Goal: Task Accomplishment & Management: Use online tool/utility

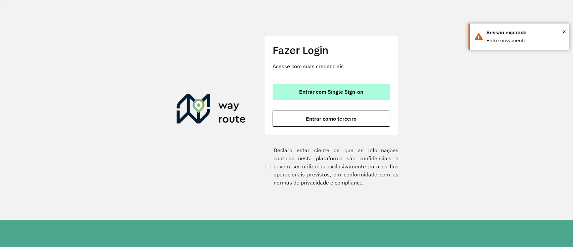
click at [328, 95] on button "Entrar com Single Sign-on" at bounding box center [332, 92] width 118 height 16
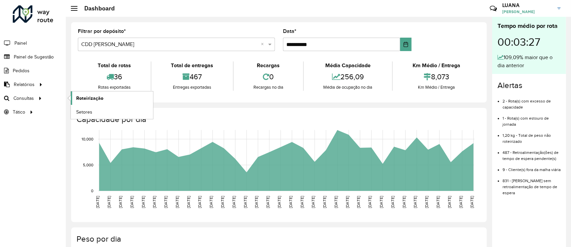
click at [100, 95] on span "Roteirização" at bounding box center [89, 98] width 27 height 7
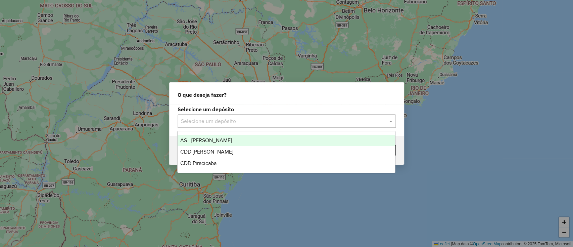
click at [281, 114] on div "Selecione um depósito" at bounding box center [287, 120] width 218 height 13
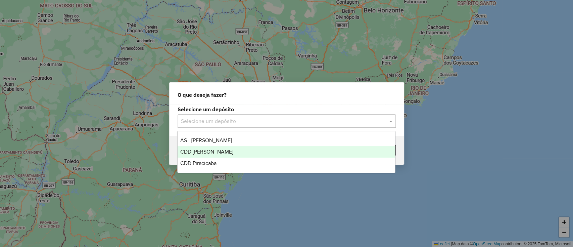
click at [245, 154] on div "CDD [PERSON_NAME]" at bounding box center [287, 151] width 218 height 11
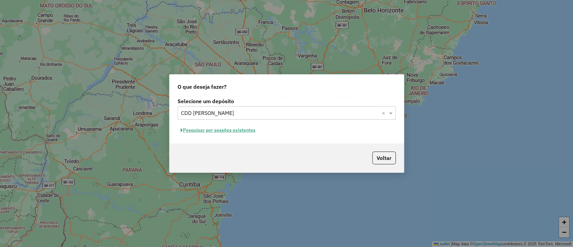
click at [246, 131] on button "Pesquisar por sessões existentes" at bounding box center [218, 130] width 81 height 10
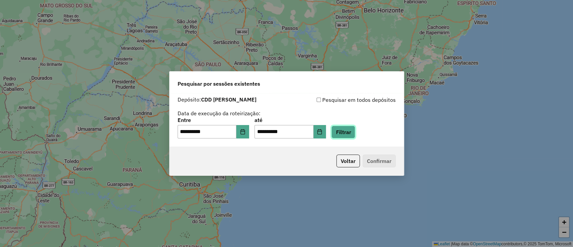
click at [352, 135] on button "Filtrar" at bounding box center [343, 132] width 24 height 13
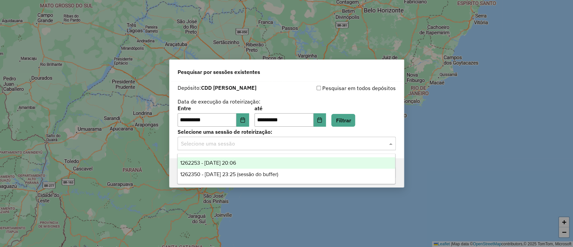
click at [263, 143] on input "text" at bounding box center [280, 144] width 198 height 8
click at [297, 164] on div "1262253 - [DATE] 20:06" at bounding box center [287, 162] width 218 height 11
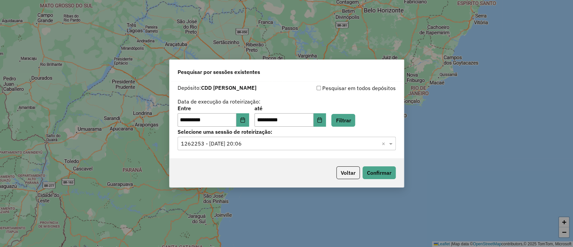
click at [375, 165] on div "Voltar Confirmar" at bounding box center [287, 172] width 234 height 29
click at [379, 173] on button "Confirmar" at bounding box center [379, 172] width 33 height 13
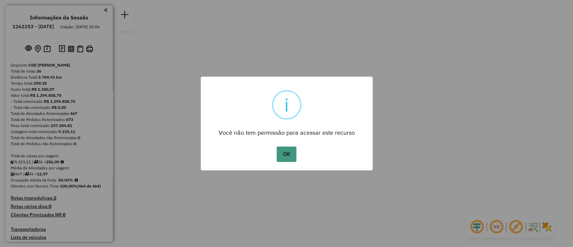
click at [290, 159] on button "OK" at bounding box center [287, 153] width 20 height 15
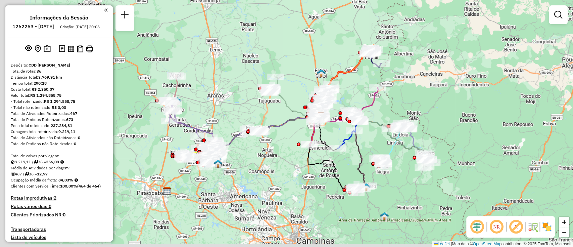
drag, startPoint x: 212, startPoint y: 179, endPoint x: 416, endPoint y: 213, distance: 207.7
click at [252, 171] on div "Janela de atendimento Grade de atendimento Capacidade Transportadoras Veículos …" at bounding box center [286, 123] width 573 height 247
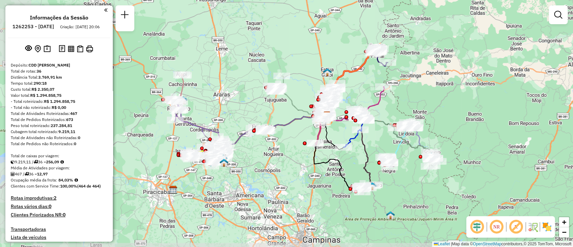
click at [477, 233] on em at bounding box center [477, 227] width 16 height 16
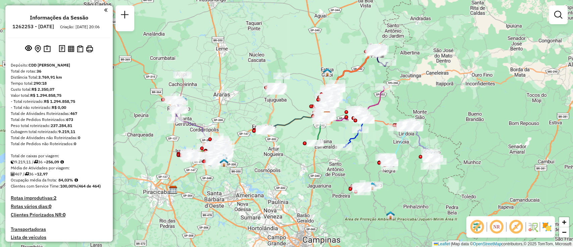
click at [520, 227] on em at bounding box center [516, 227] width 16 height 16
drag, startPoint x: 285, startPoint y: 167, endPoint x: 290, endPoint y: 177, distance: 10.7
click at [290, 177] on hb-app "Aguarde... Pop-up bloqueado! Seu navegador bloqueou automáticamente a abertura …" at bounding box center [286, 123] width 573 height 247
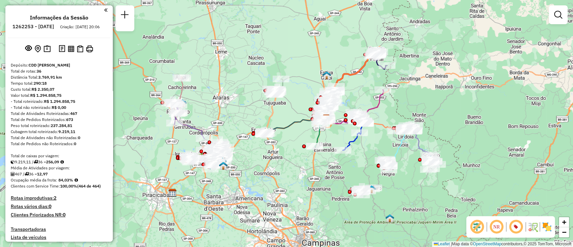
drag, startPoint x: 280, startPoint y: 175, endPoint x: 279, endPoint y: 179, distance: 3.8
click at [279, 179] on div "Janela de atendimento Grade de atendimento Capacidade Transportadoras Veículos …" at bounding box center [286, 123] width 573 height 247
